Goal: Task Accomplishment & Management: Manage account settings

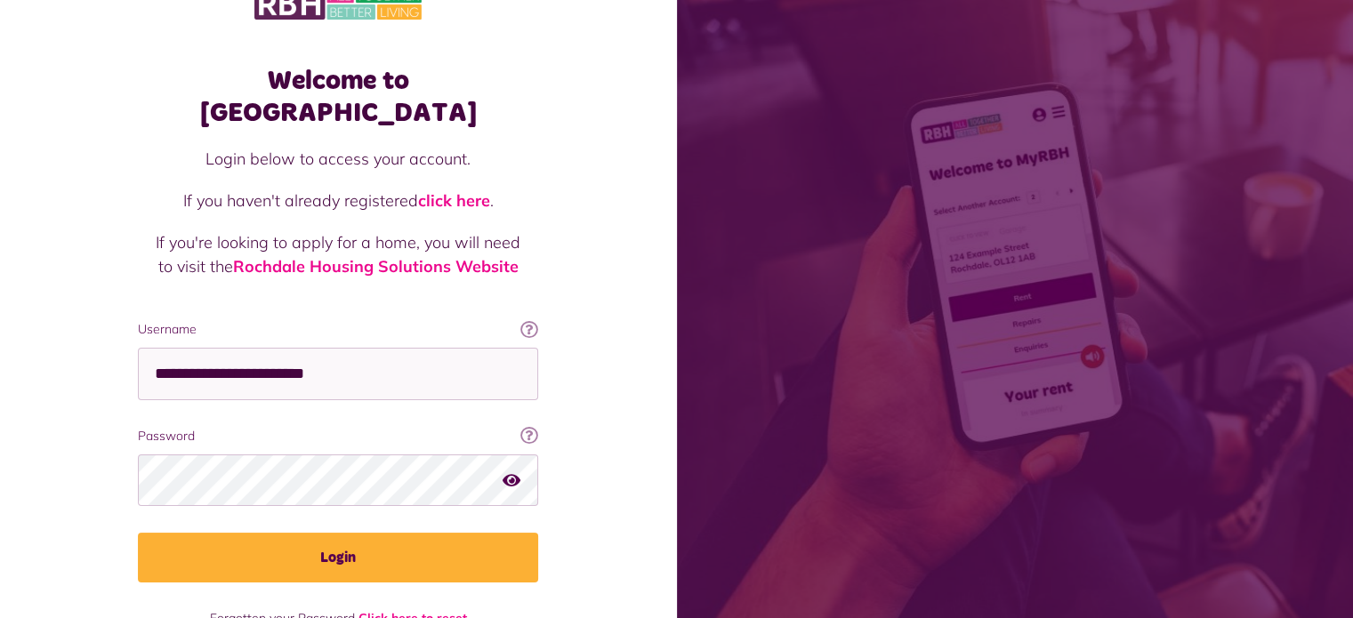
scroll to position [64, 0]
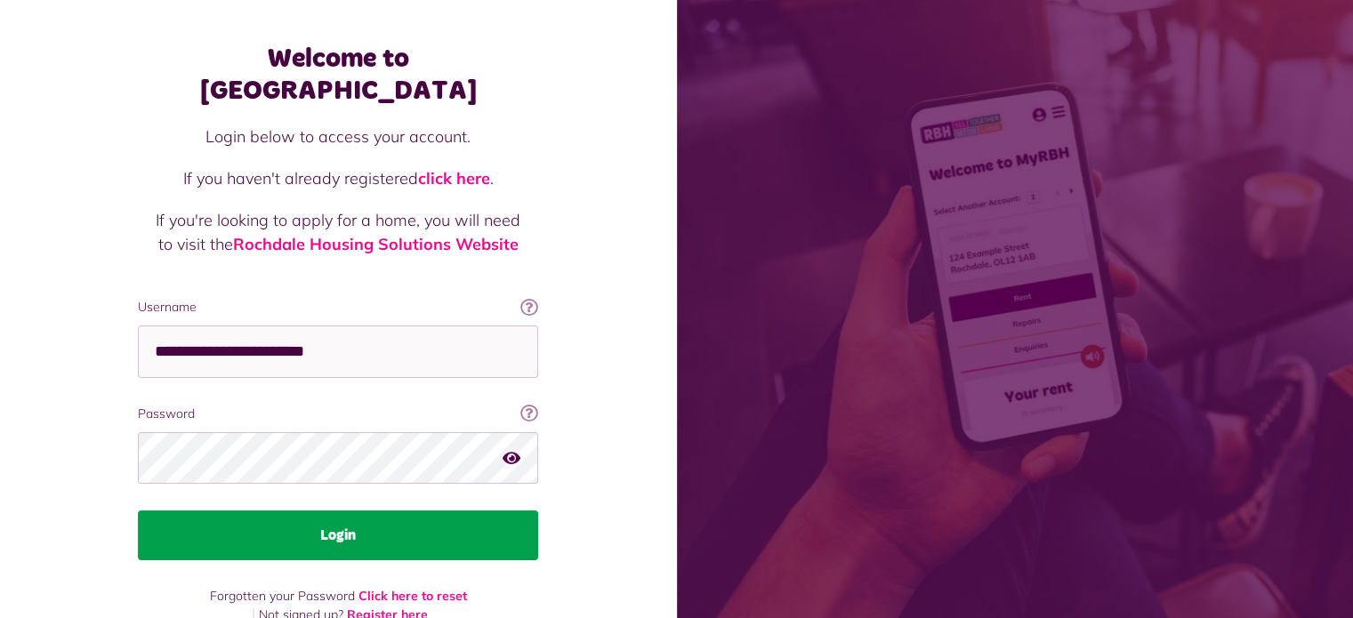
click at [322, 511] on button "Login" at bounding box center [338, 536] width 400 height 50
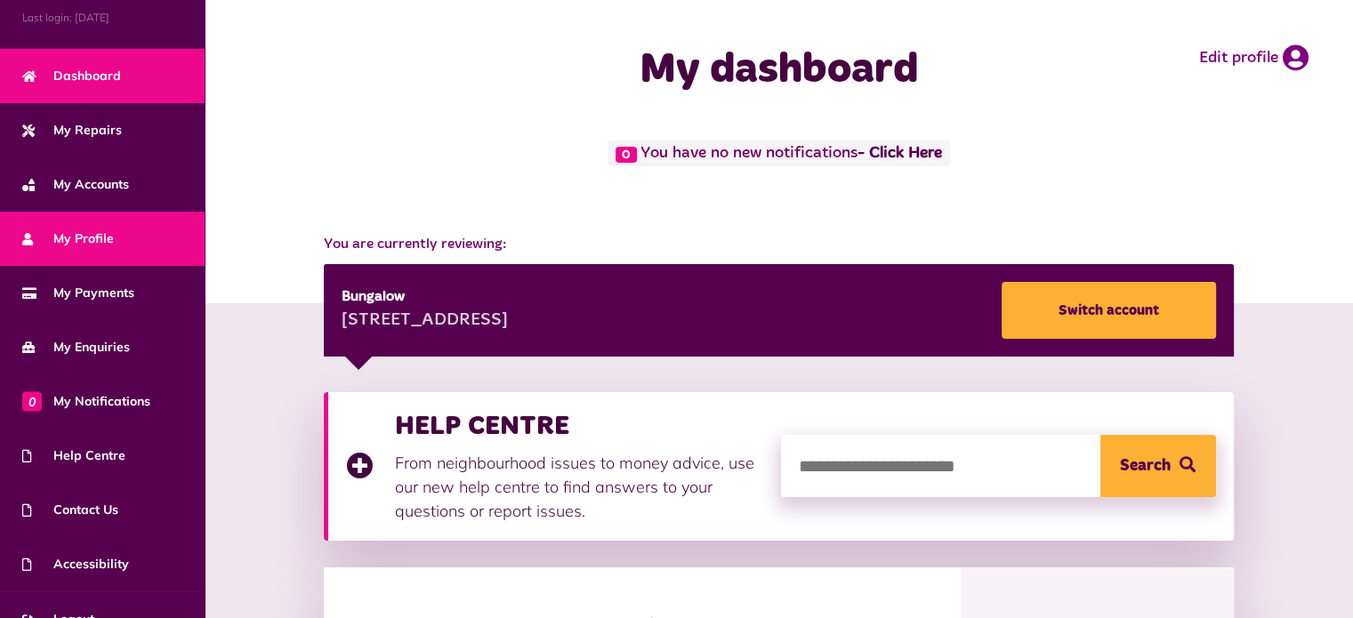
scroll to position [101, 0]
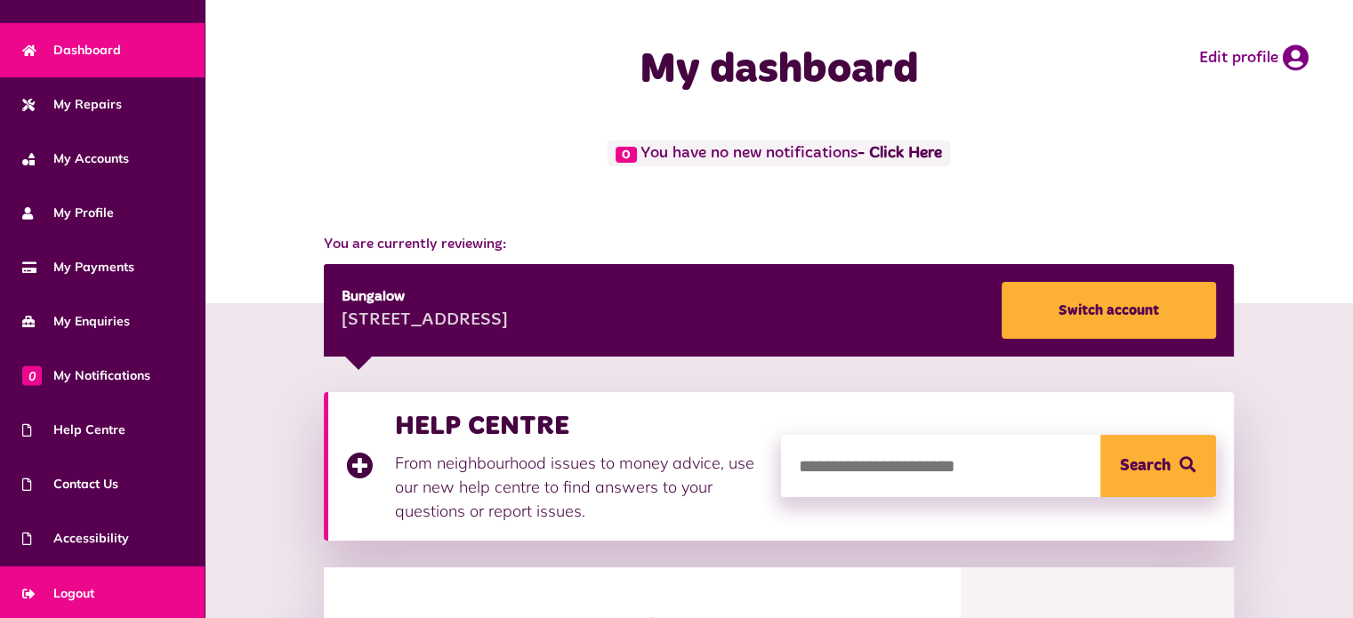
click at [93, 593] on span "Logout" at bounding box center [58, 593] width 72 height 19
